Goal: Transaction & Acquisition: Book appointment/travel/reservation

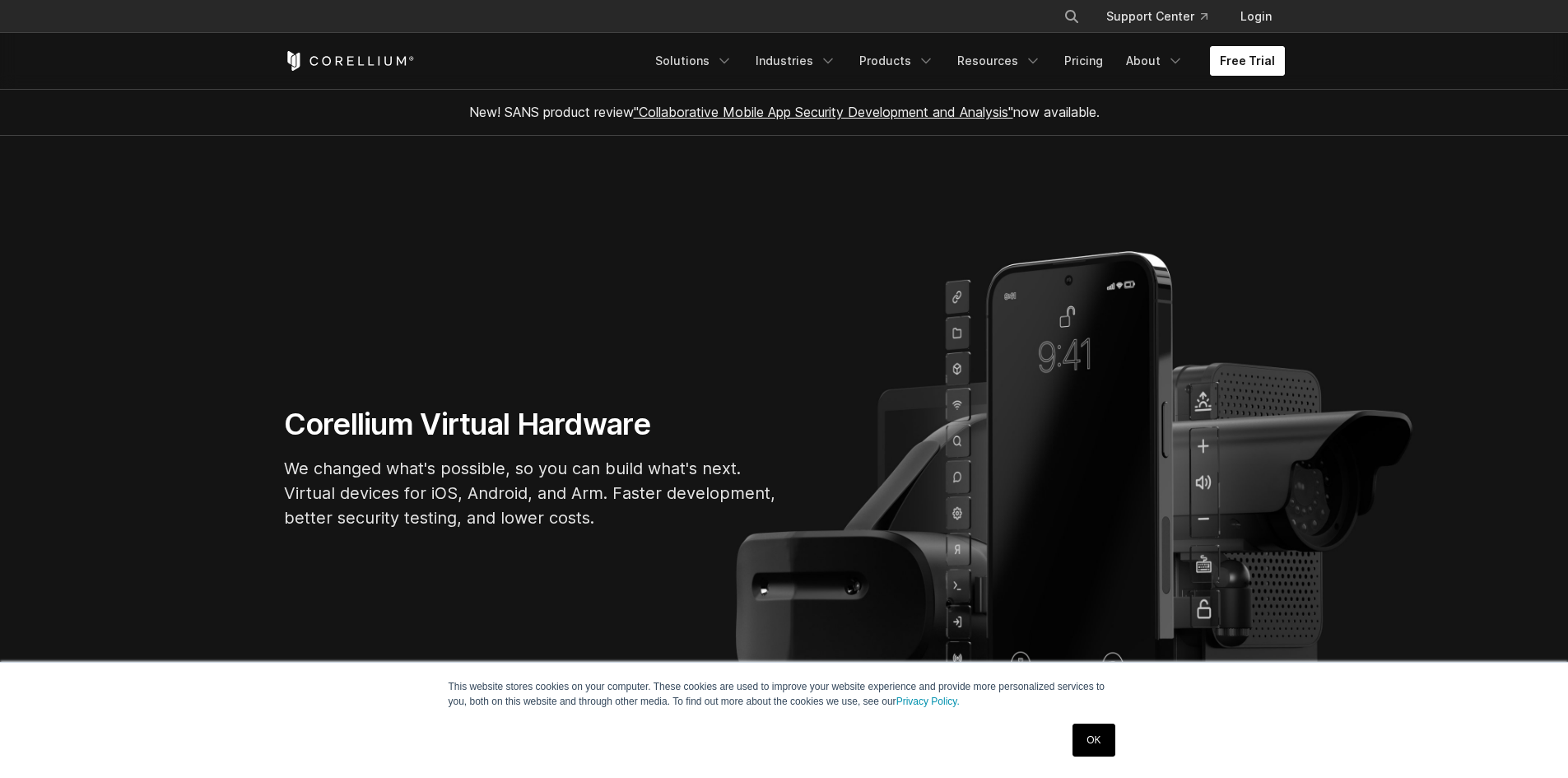
click at [1235, 66] on link "Free Trial" at bounding box center [1247, 61] width 74 height 29
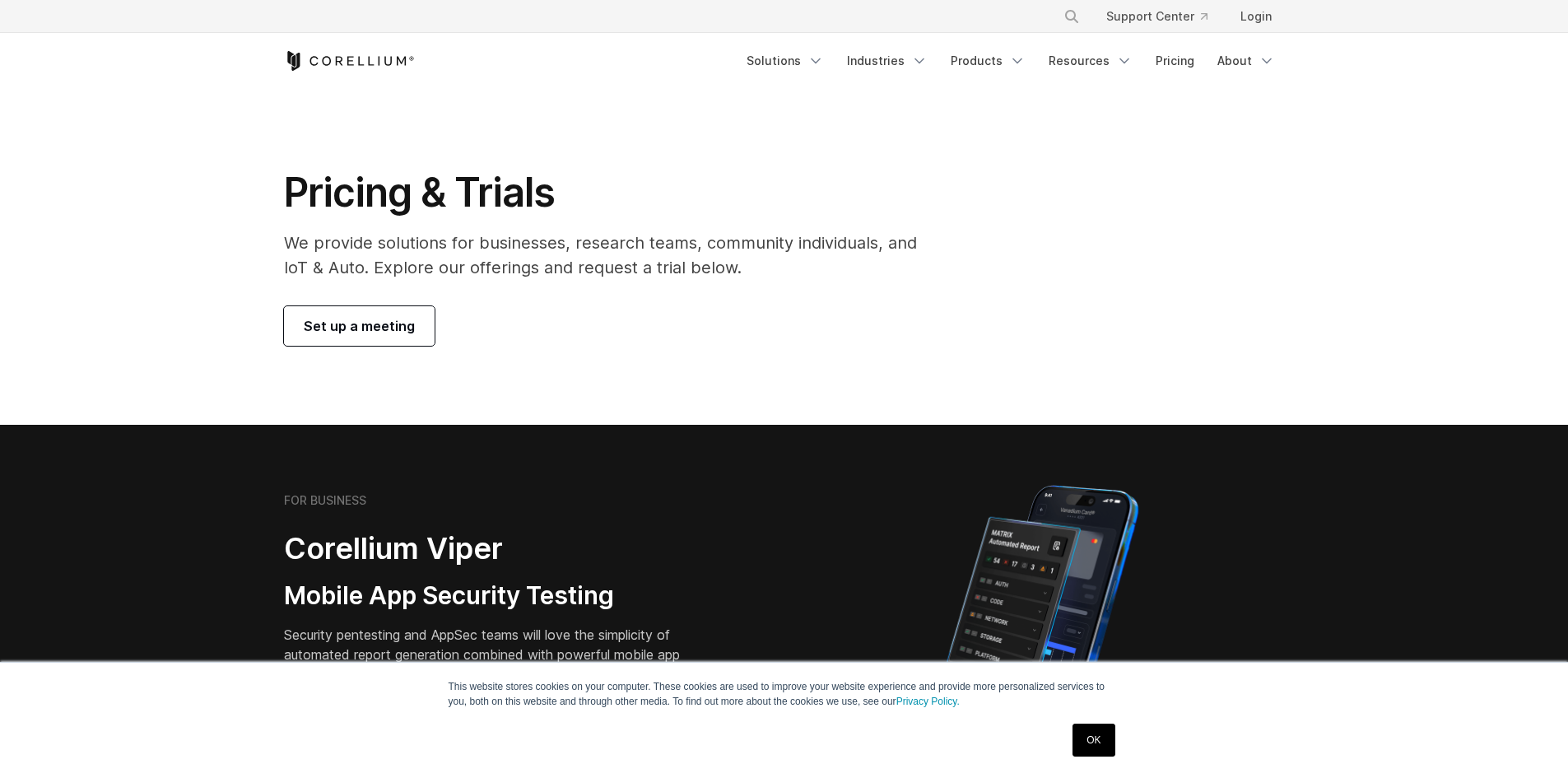
click at [365, 326] on span "Set up a meeting" at bounding box center [359, 326] width 111 height 19
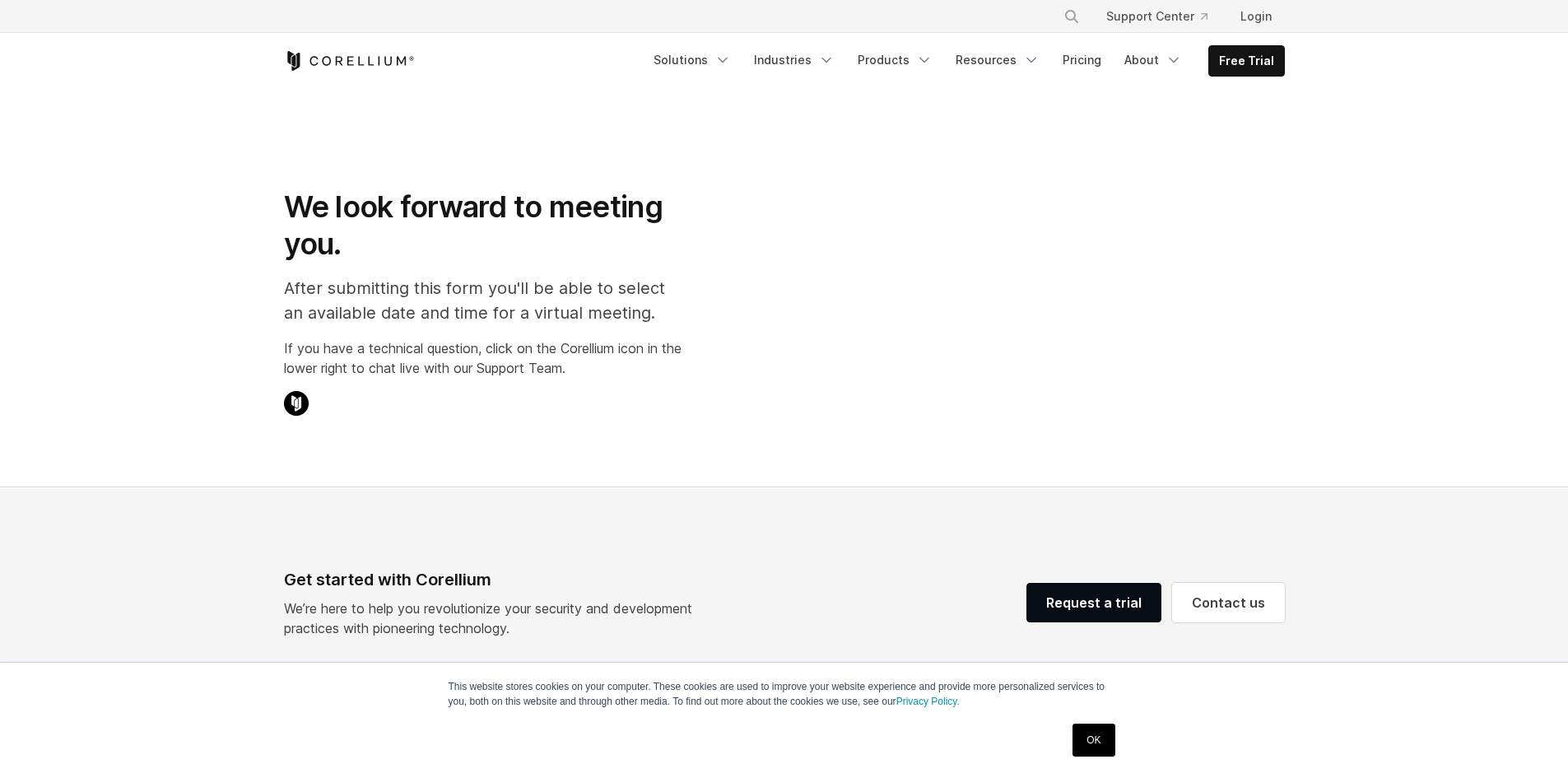
select select "**"
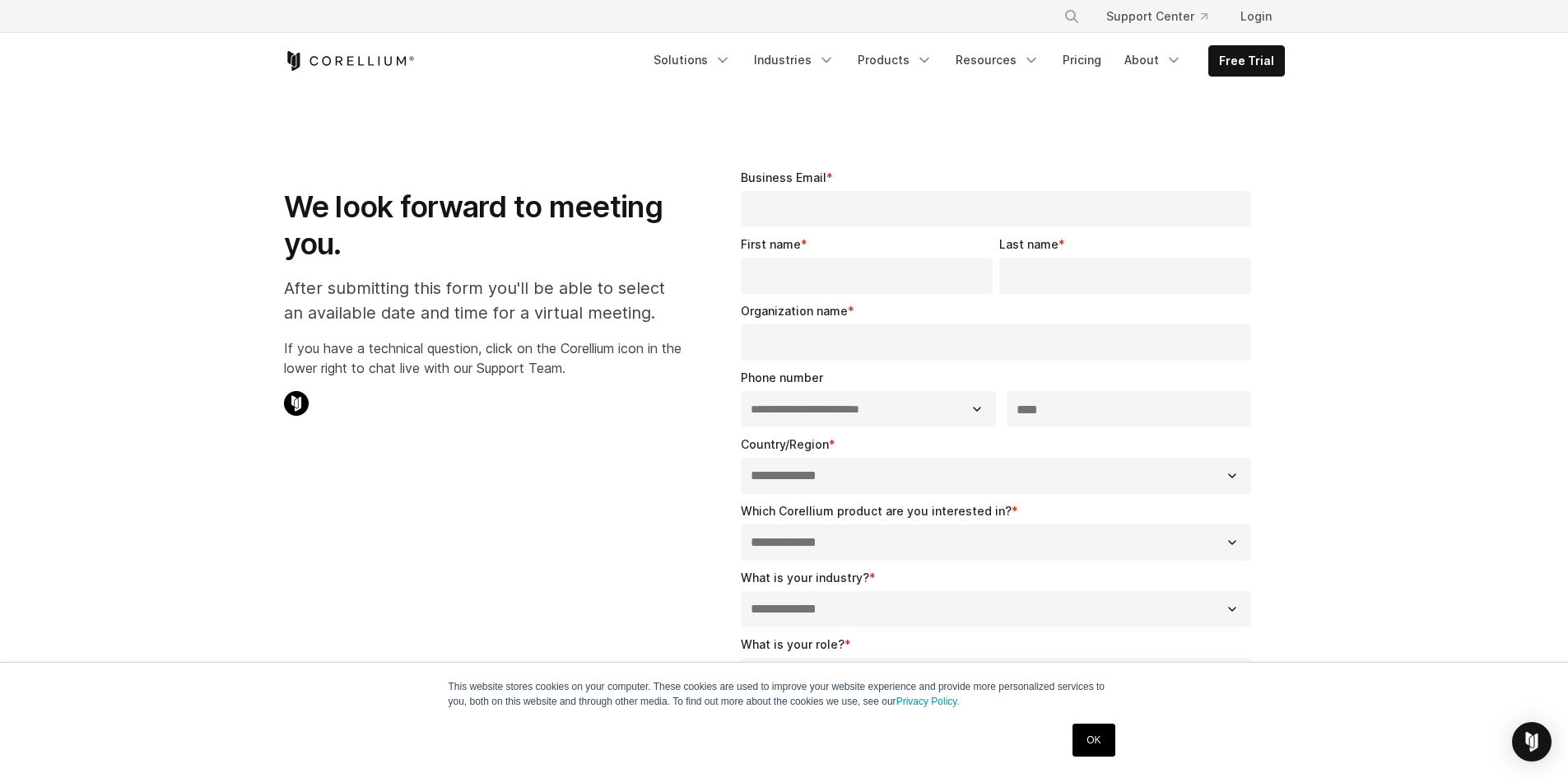
click at [898, 219] on input "Business Email *" at bounding box center [997, 209] width 511 height 36
